Goal: Task Accomplishment & Management: Use online tool/utility

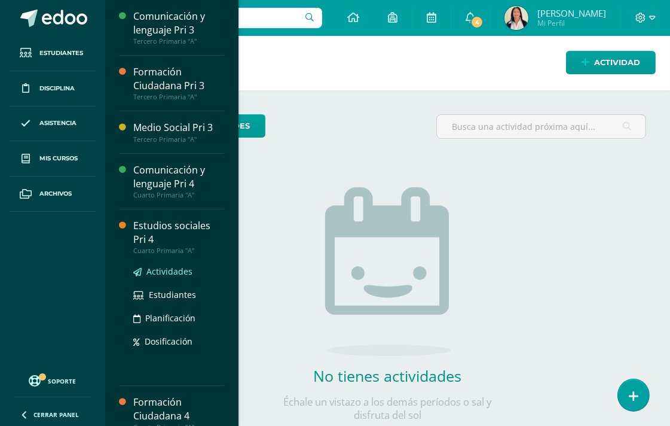
click at [167, 272] on span "Actividades" at bounding box center [169, 270] width 46 height 11
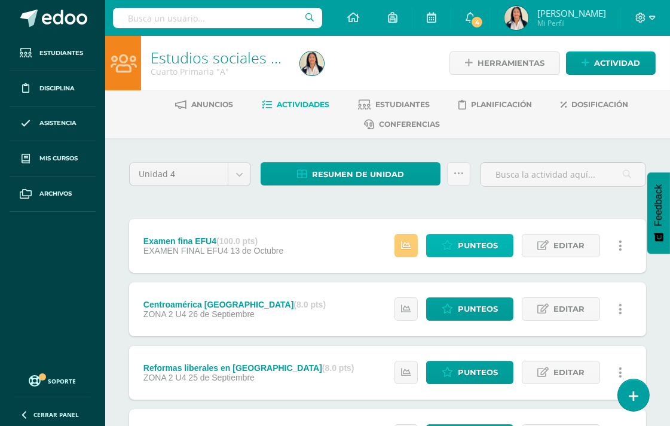
click at [470, 249] on span "Punteos" at bounding box center [478, 245] width 40 height 22
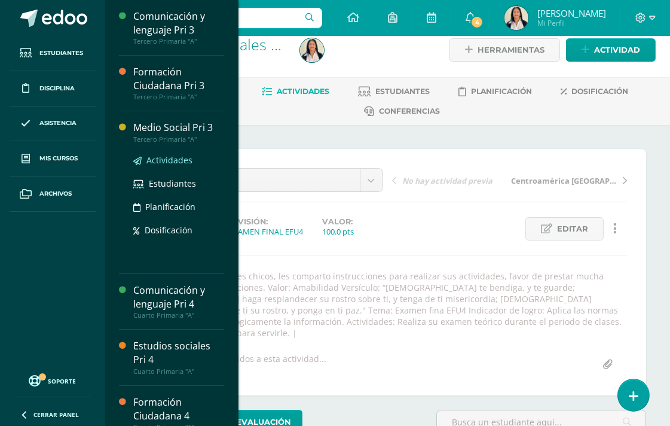
scroll to position [14, 0]
click at [170, 159] on span "Actividades" at bounding box center [169, 159] width 46 height 11
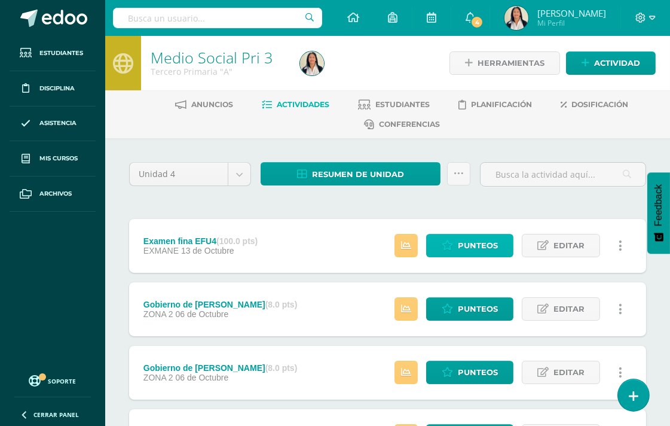
click at [473, 242] on span "Punteos" at bounding box center [478, 245] width 40 height 22
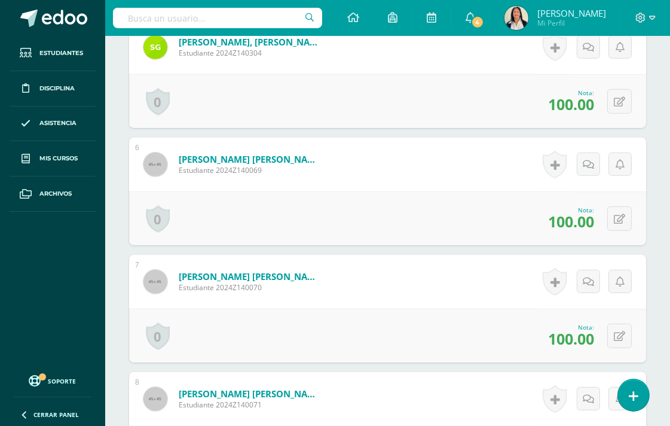
scroll to position [713, 0]
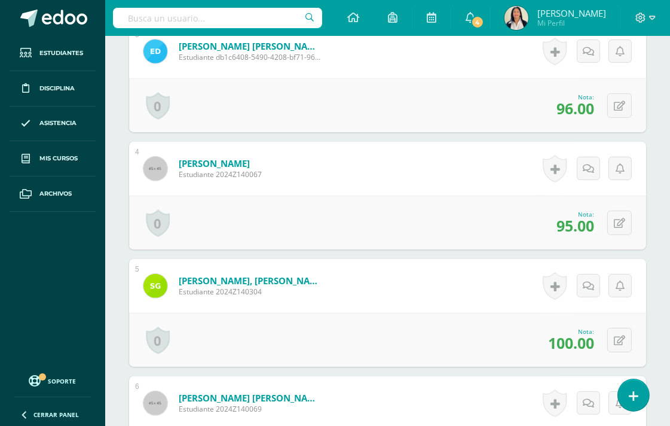
drag, startPoint x: 668, startPoint y: 181, endPoint x: 674, endPoint y: 146, distance: 34.5
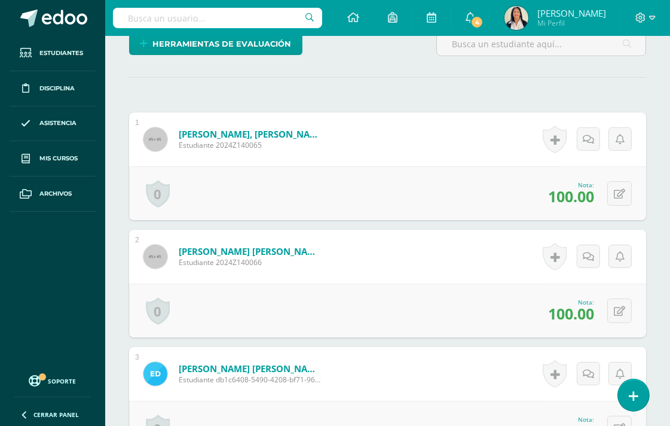
scroll to position [392, 0]
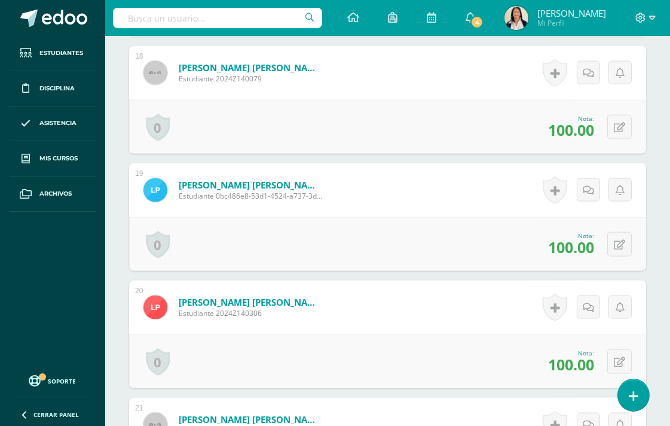
scroll to position [2448, 0]
